Goal: Check status: Check status

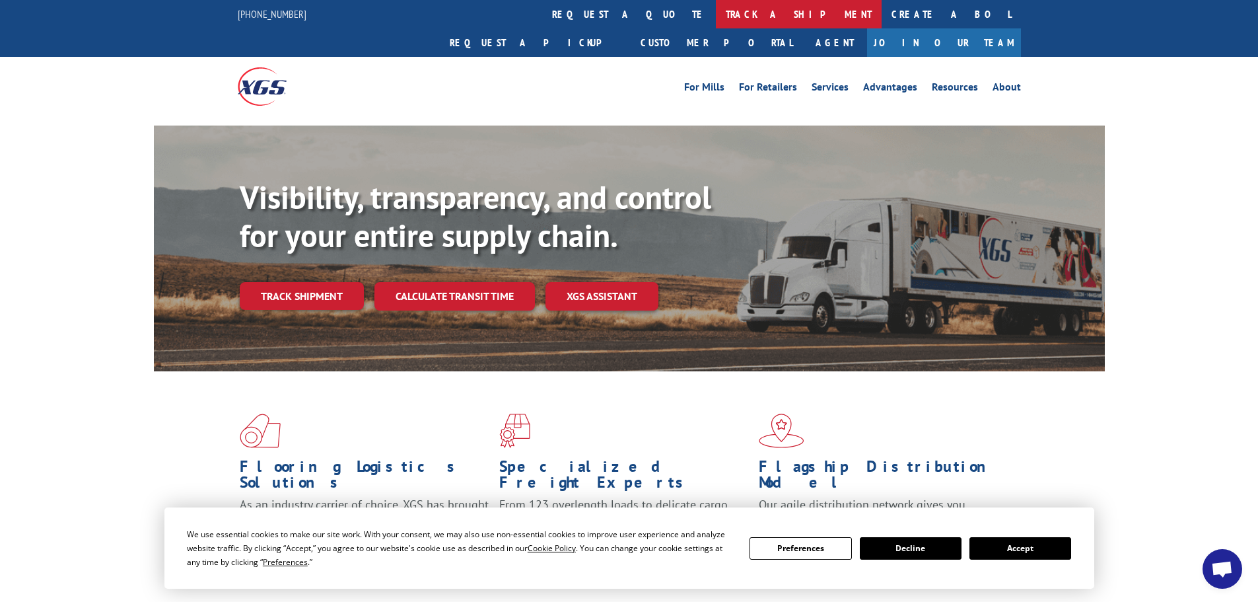
click at [716, 9] on link "track a shipment" at bounding box center [799, 14] width 166 height 28
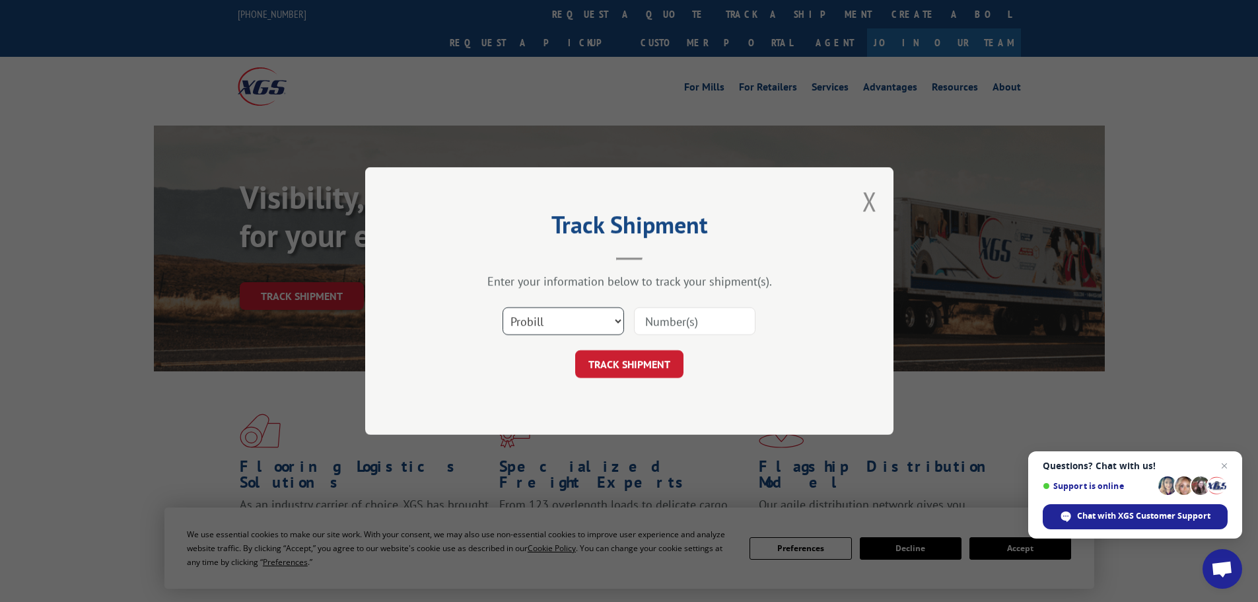
click at [618, 322] on select "Select category... Probill BOL PO" at bounding box center [564, 321] width 122 height 28
select select "bol"
click at [503, 307] on select "Select category... Probill BOL PO" at bounding box center [564, 321] width 122 height 28
paste input "5252138"
type input "5252138"
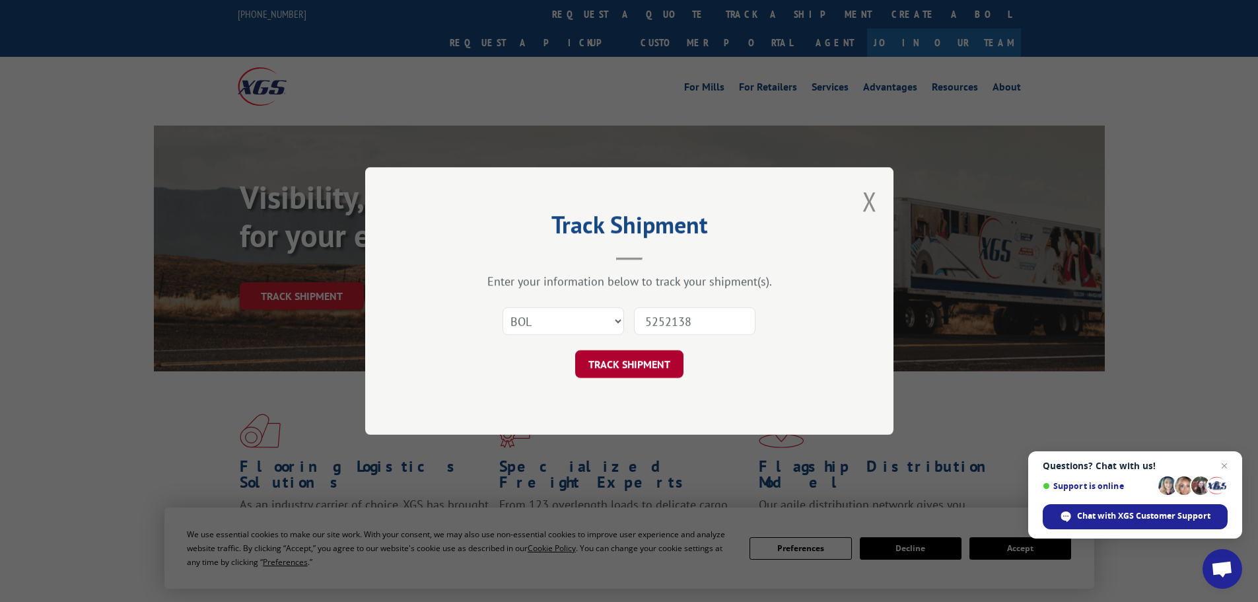
click at [630, 365] on button "TRACK SHIPMENT" at bounding box center [629, 364] width 108 height 28
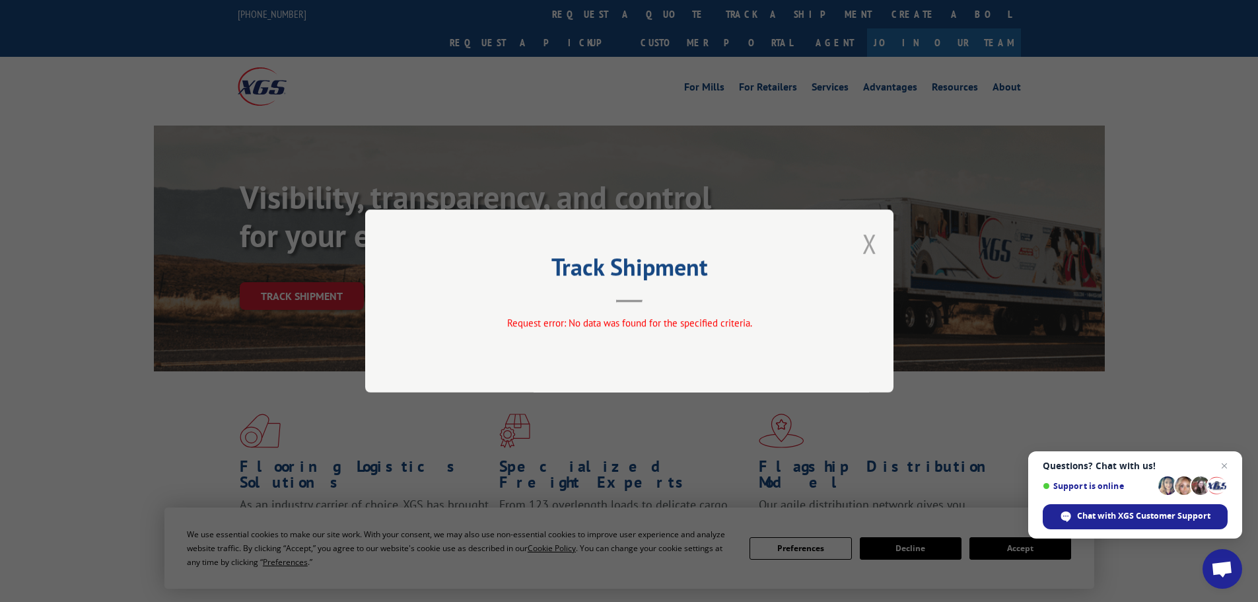
click at [873, 243] on button "Close modal" at bounding box center [870, 243] width 15 height 35
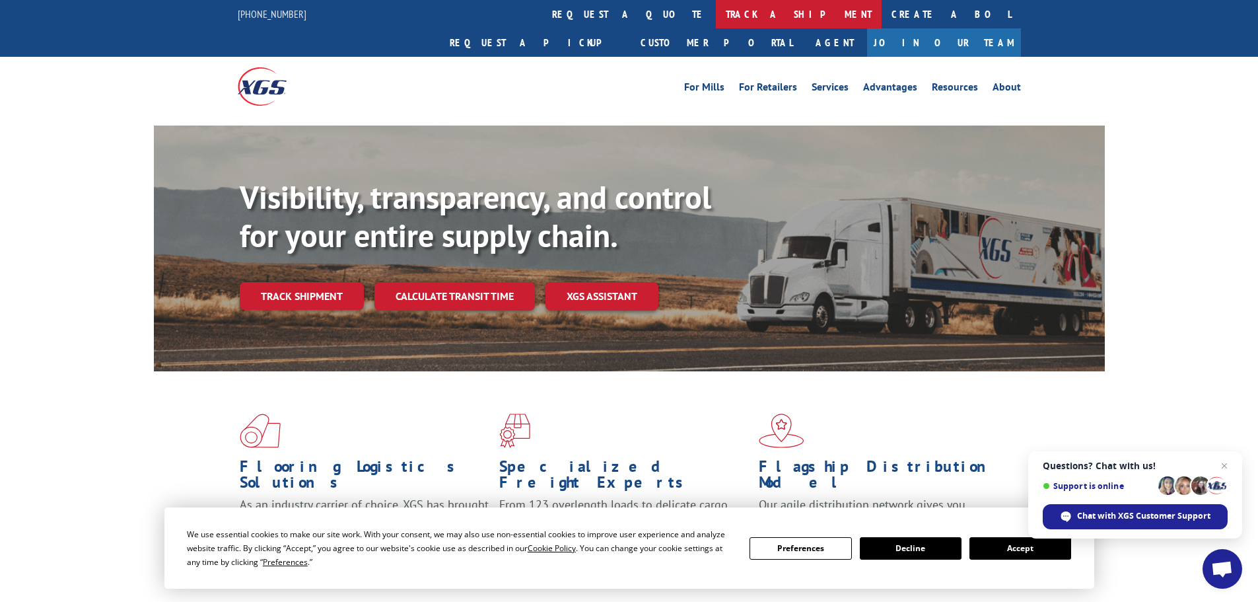
click at [716, 9] on link "track a shipment" at bounding box center [799, 14] width 166 height 28
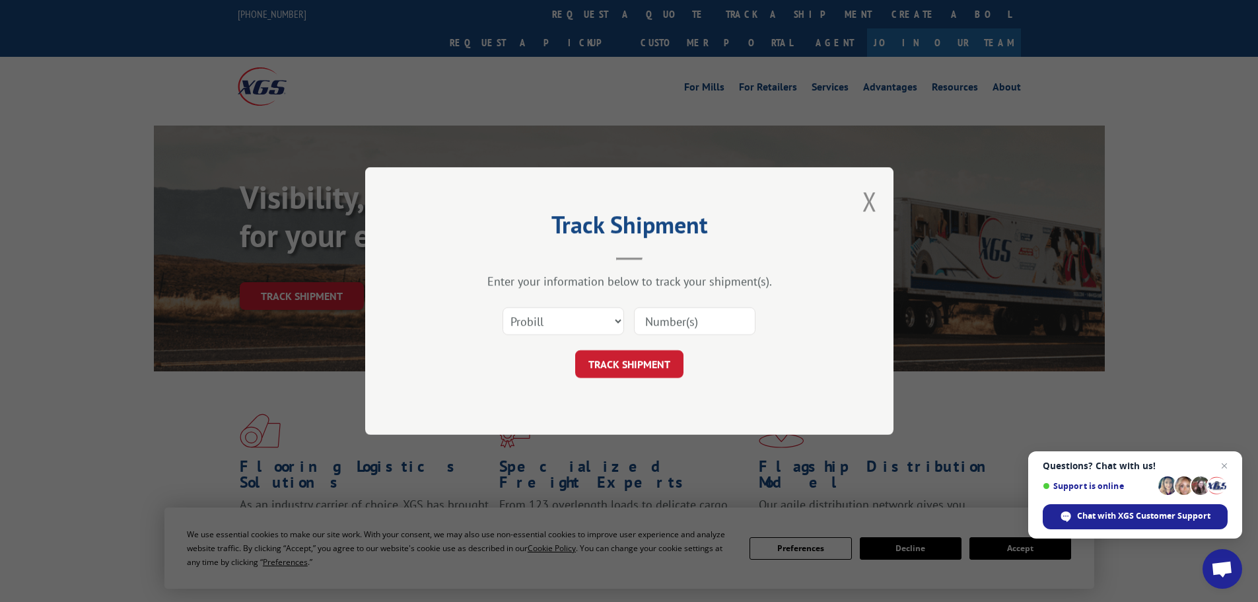
paste input "17521519"
type input "17521519"
click at [624, 361] on button "TRACK SHIPMENT" at bounding box center [629, 364] width 108 height 28
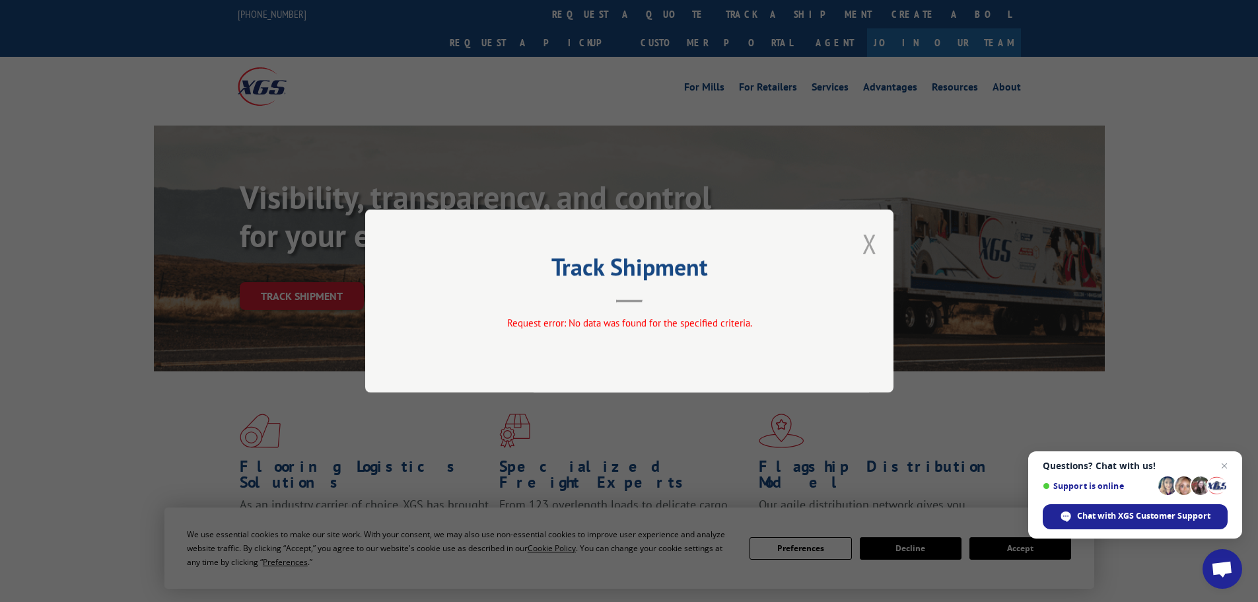
click at [872, 240] on button "Close modal" at bounding box center [870, 243] width 15 height 35
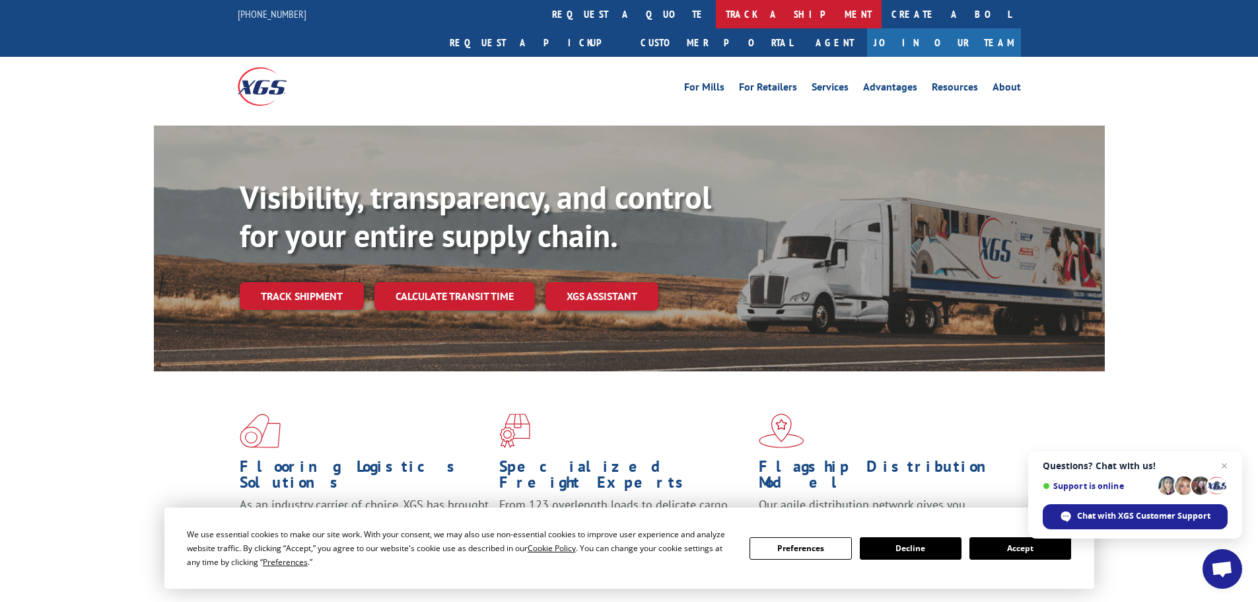
click at [716, 11] on link "track a shipment" at bounding box center [799, 14] width 166 height 28
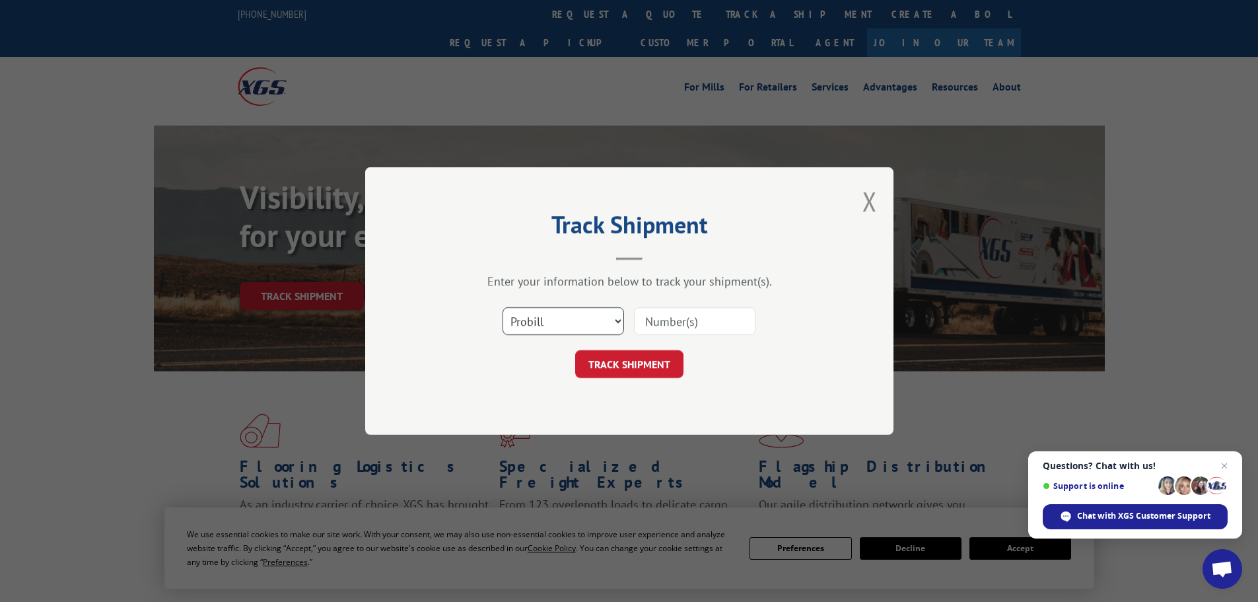
click at [618, 319] on select "Select category... Probill BOL PO" at bounding box center [564, 321] width 122 height 28
select select "bol"
click at [503, 307] on select "Select category... Probill BOL PO" at bounding box center [564, 321] width 122 height 28
paste input "6013160"
type input "6013160"
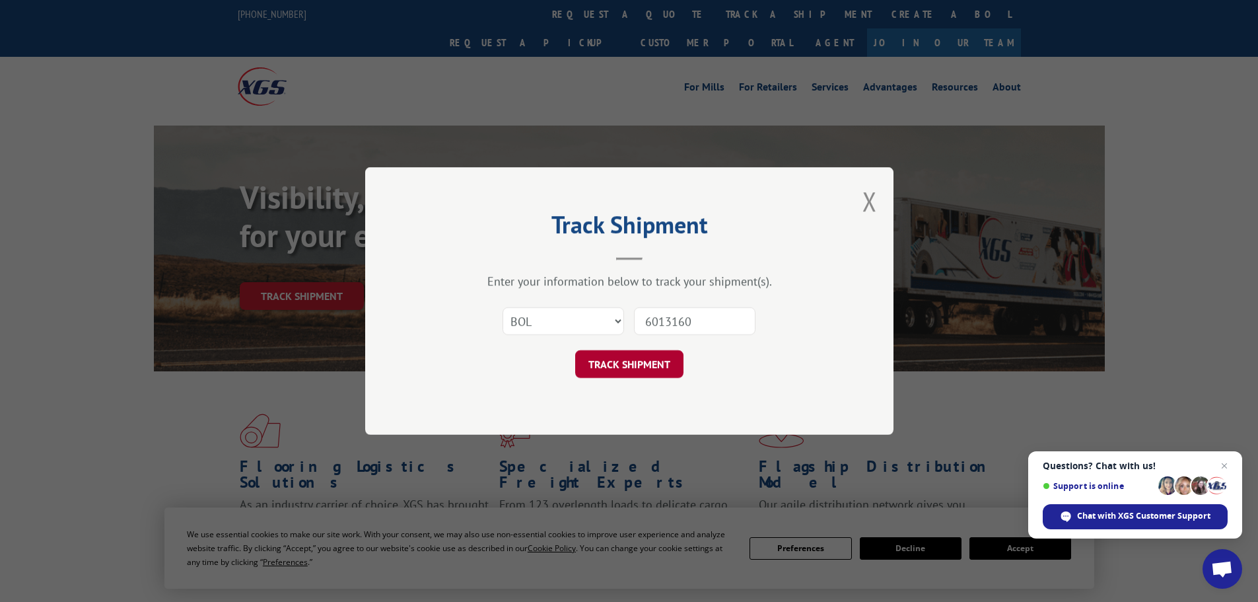
click at [627, 360] on button "TRACK SHIPMENT" at bounding box center [629, 364] width 108 height 28
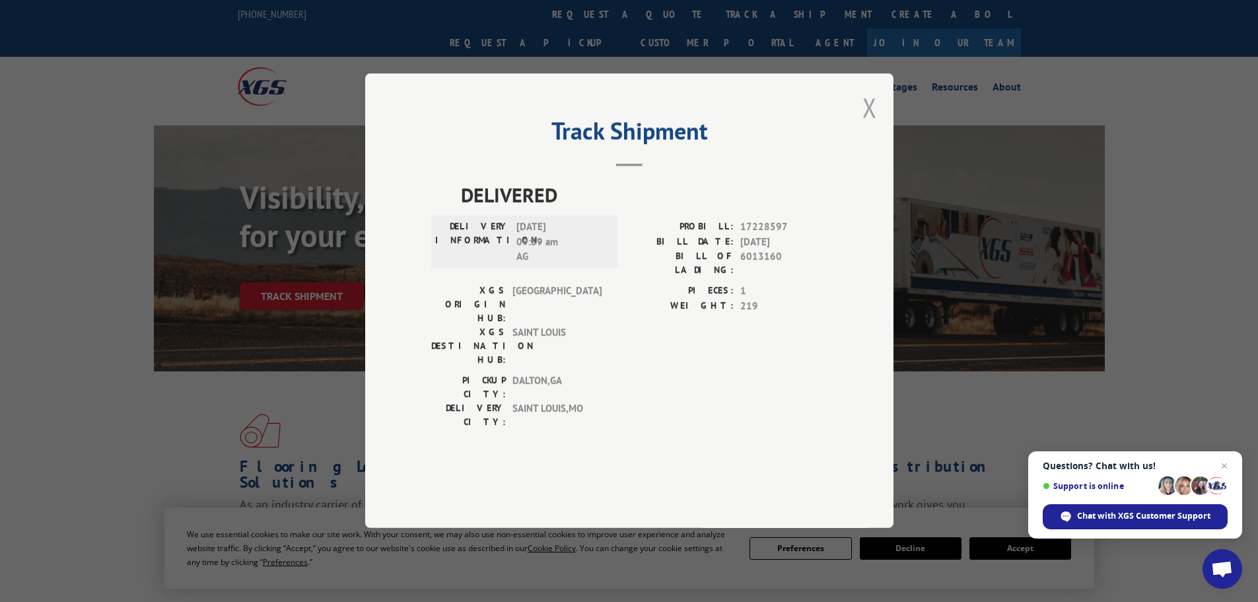
click at [870, 125] on button "Close modal" at bounding box center [870, 107] width 15 height 35
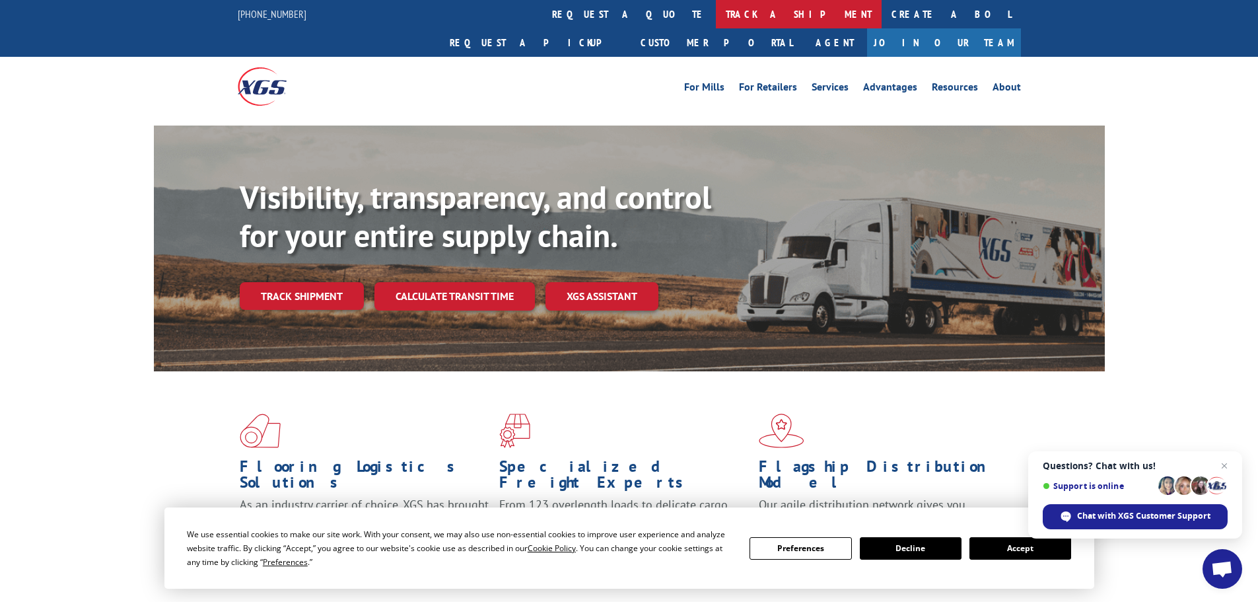
click at [716, 5] on link "track a shipment" at bounding box center [799, 14] width 166 height 28
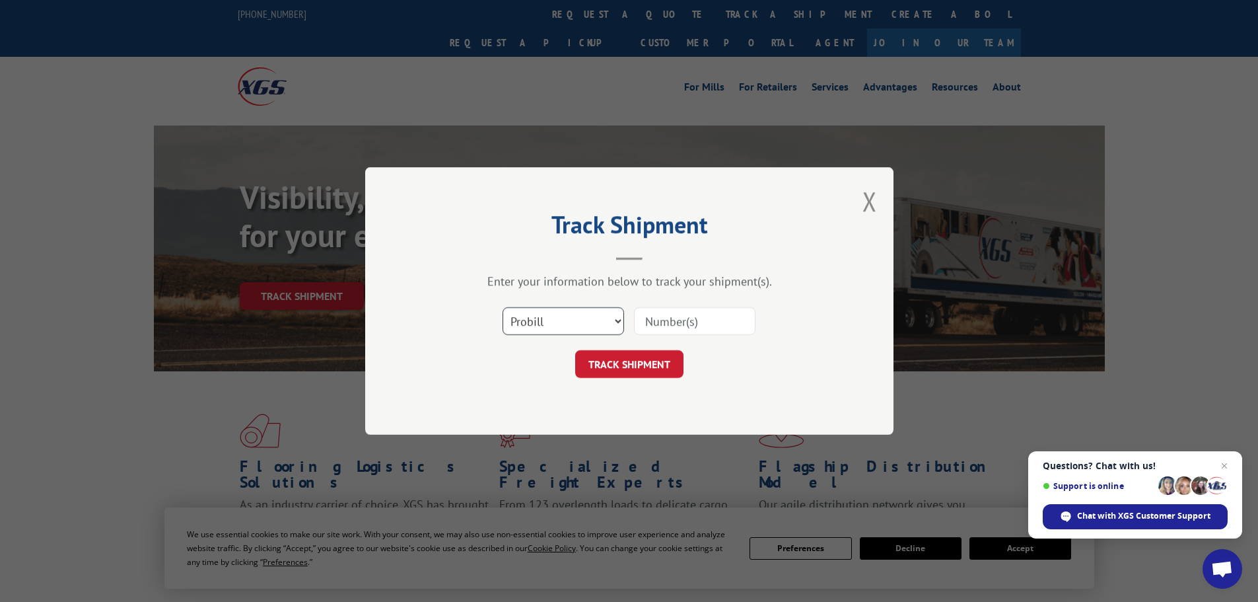
click at [546, 316] on select "Select category... Probill BOL PO" at bounding box center [564, 321] width 122 height 28
select select "bol"
click at [503, 307] on select "Select category... Probill BOL PO" at bounding box center [564, 321] width 122 height 28
paste input "5195225"
type input "5195225"
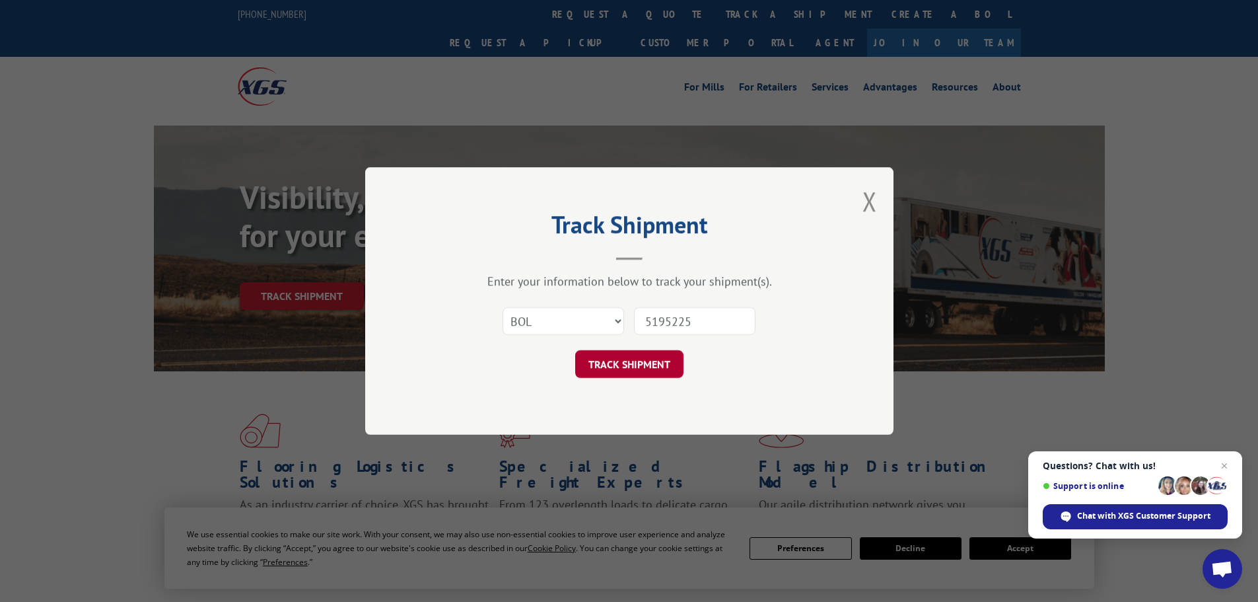
click at [629, 360] on button "TRACK SHIPMENT" at bounding box center [629, 364] width 108 height 28
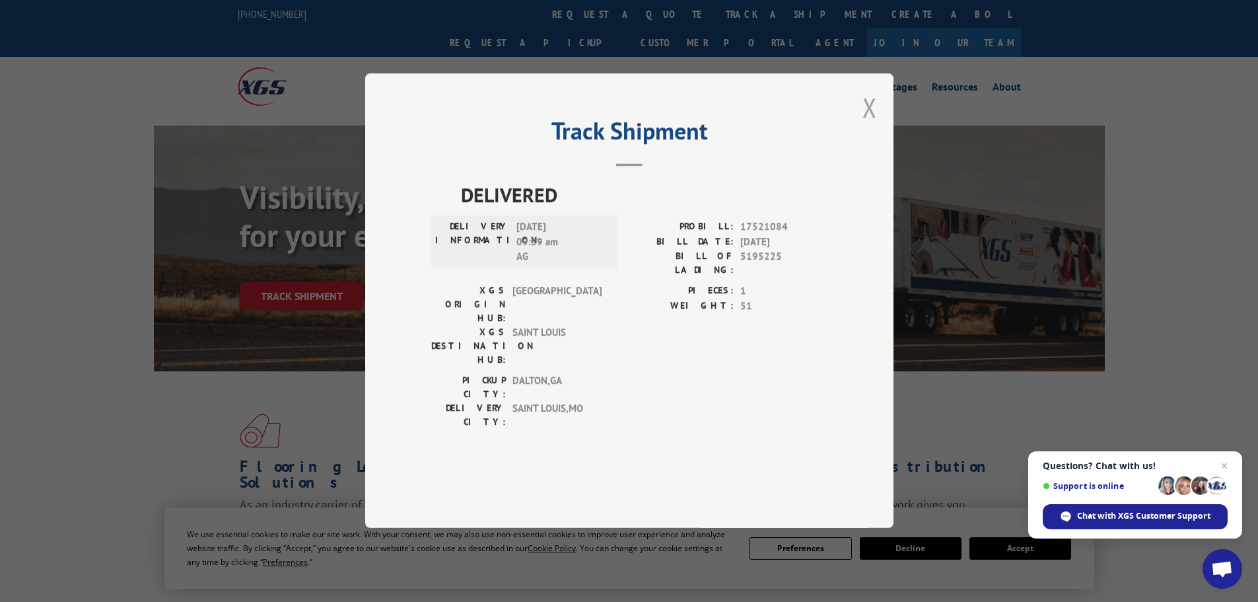
click at [868, 125] on button "Close modal" at bounding box center [870, 107] width 15 height 35
